Goal: Transaction & Acquisition: Purchase product/service

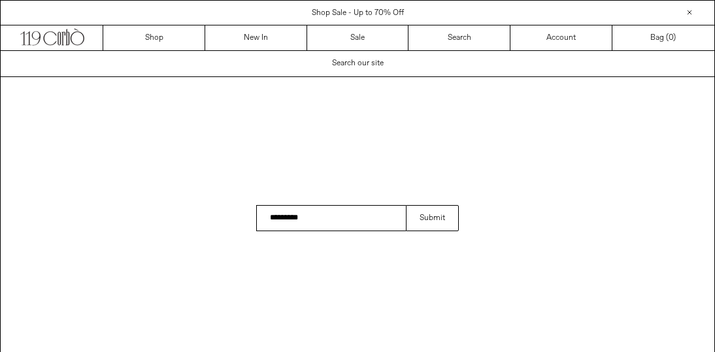
type input "*********"
click at [406, 205] on button "Submit" at bounding box center [432, 218] width 53 height 26
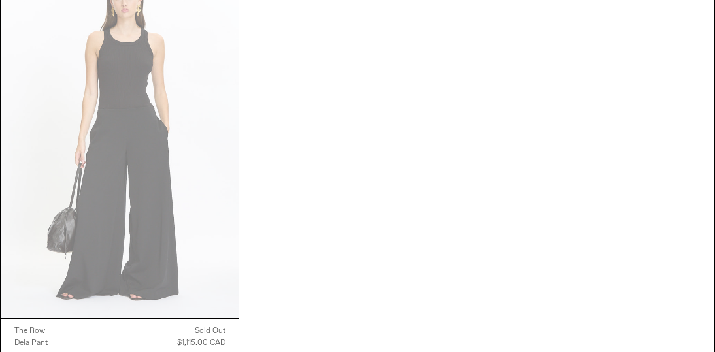
scroll to position [262, 0]
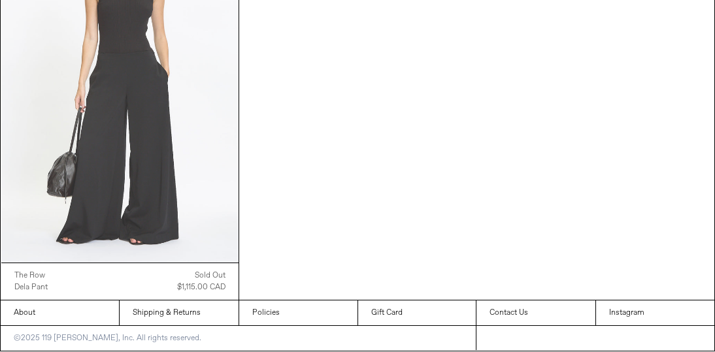
click at [124, 159] on at bounding box center [119, 85] width 237 height 356
click at [132, 157] on at bounding box center [119, 85] width 237 height 356
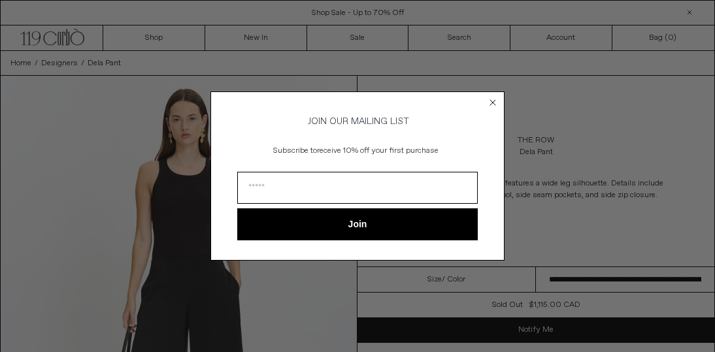
click at [487, 97] on circle "Close dialog" at bounding box center [493, 103] width 12 height 12
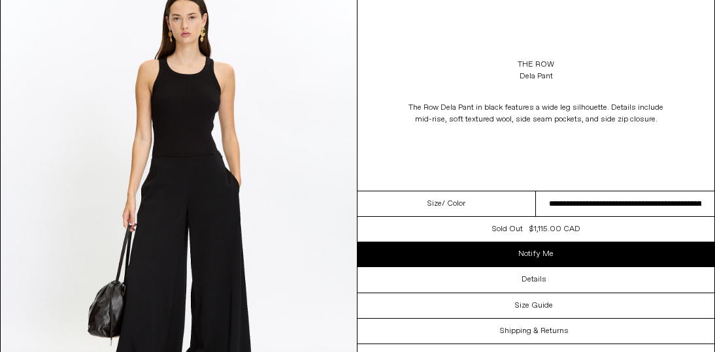
scroll to position [120, 0]
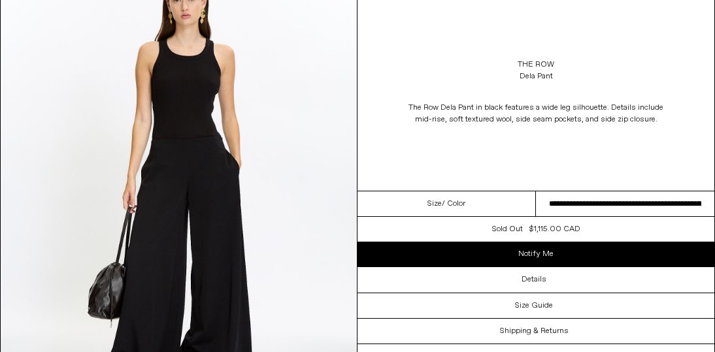
click at [558, 229] on div "$1,115.00 CAD" at bounding box center [554, 229] width 51 height 12
click at [506, 218] on dl "Regular price $1,115.00 CAD Sold out Sale price $1,115.00 CAD $2,230.00 CAD Uni…" at bounding box center [535, 229] width 357 height 25
click at [566, 230] on div "$1,115.00 CAD" at bounding box center [554, 229] width 51 height 12
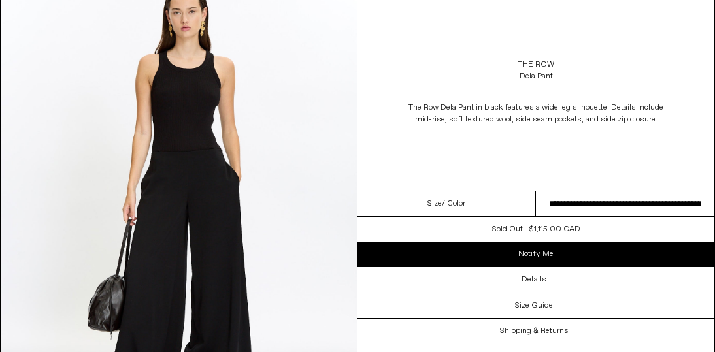
click at [553, 223] on dl "Regular price $1,115.00 CAD Sold out Sale price $1,115.00 CAD $2,230.00 CAD Uni…" at bounding box center [535, 229] width 357 height 25
click at [568, 227] on div "$1,115.00 CAD" at bounding box center [554, 229] width 51 height 12
click at [626, 205] on select "**********" at bounding box center [625, 203] width 178 height 25
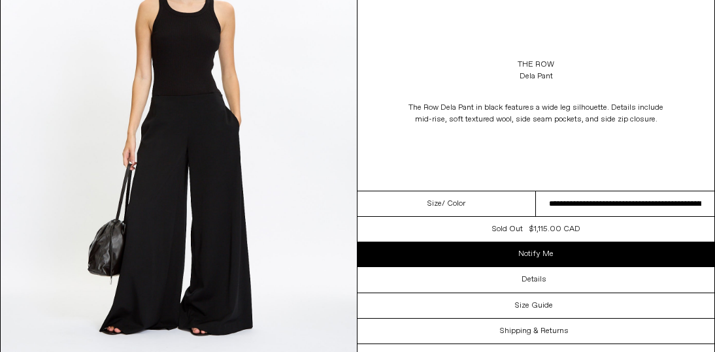
scroll to position [182, 0]
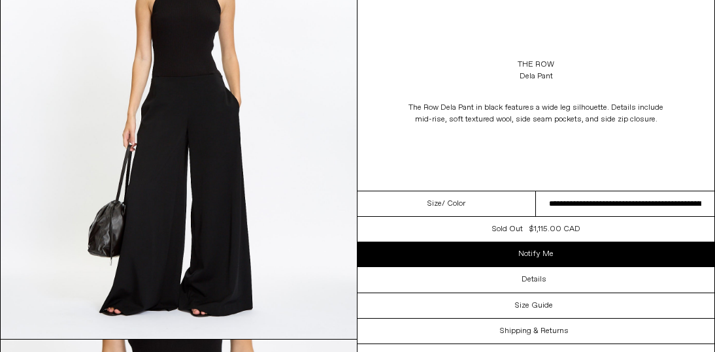
click at [587, 228] on dl "Regular price $1,115.00 CAD Sold out Sale price $1,115.00 CAD $2,230.00 CAD Uni…" at bounding box center [535, 229] width 357 height 25
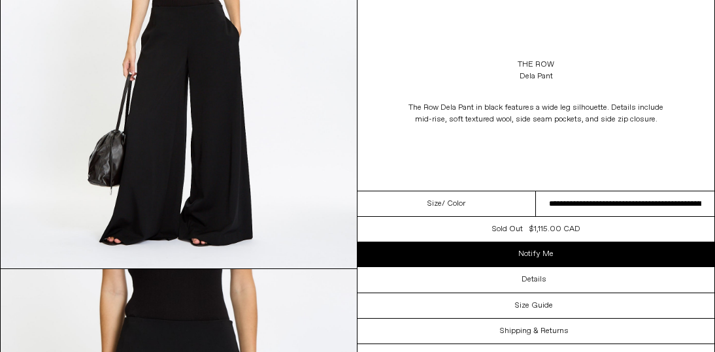
scroll to position [276, 0]
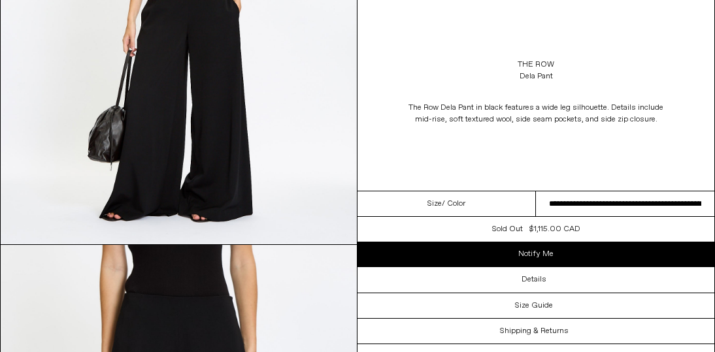
click at [569, 231] on div "$1,115.00 CAD" at bounding box center [554, 229] width 51 height 12
click at [623, 198] on select "**********" at bounding box center [625, 203] width 178 height 25
click at [510, 233] on div "Sold out" at bounding box center [507, 229] width 31 height 12
click at [606, 235] on dl "Regular price $1,115.00 CAD Sold out Sale price $1,115.00 CAD $2,230.00 CAD Uni…" at bounding box center [535, 229] width 357 height 25
click at [580, 220] on dl "Regular price $1,115.00 CAD Sold out Sale price $1,115.00 CAD $2,230.00 CAD Uni…" at bounding box center [535, 229] width 357 height 25
